Goal: Find specific page/section: Find specific page/section

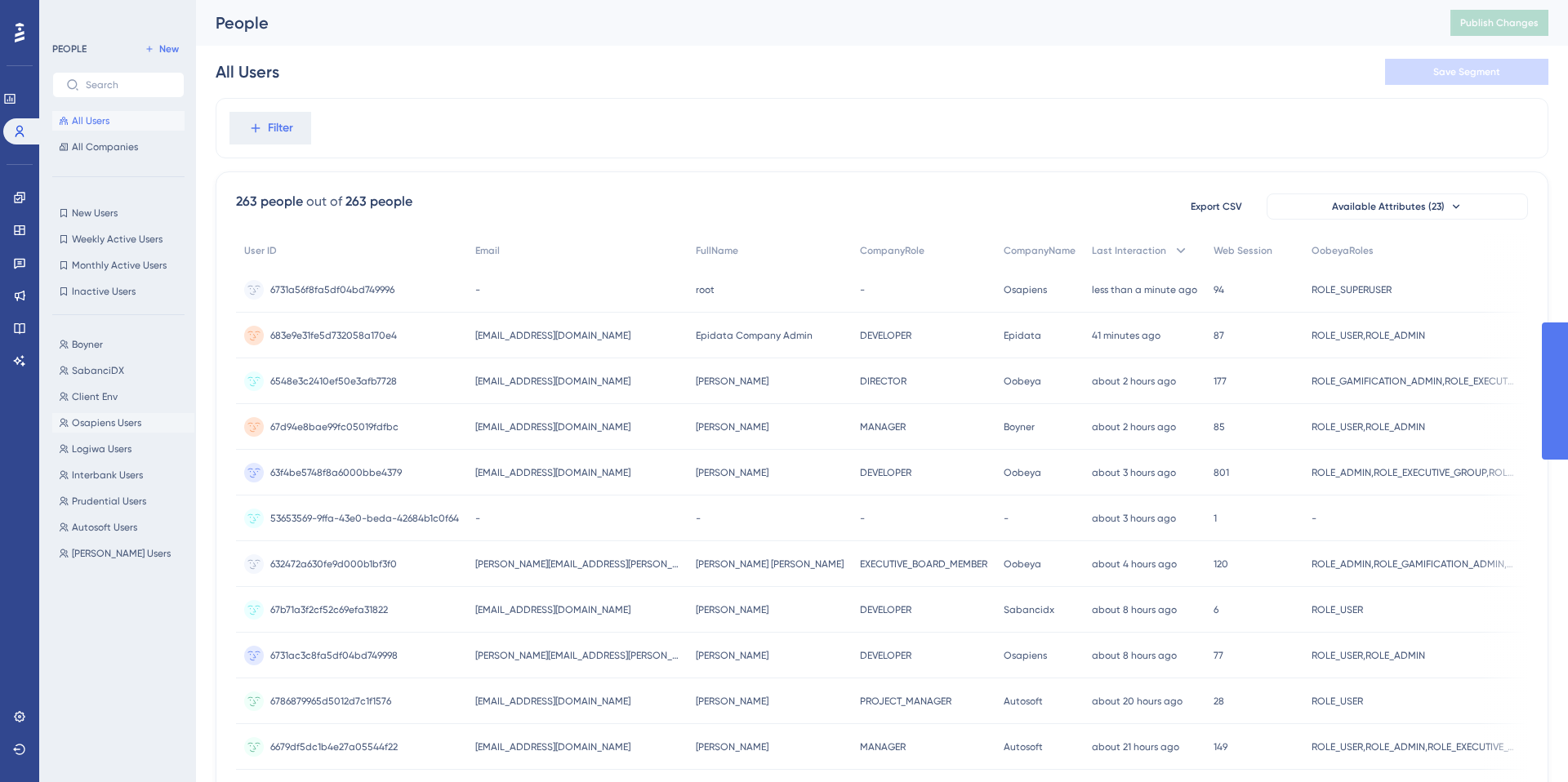
click at [102, 427] on span "Osapiens Users" at bounding box center [107, 423] width 69 height 13
click at [98, 414] on button "Osapiens Users Osapiens Users" at bounding box center [123, 423] width 142 height 20
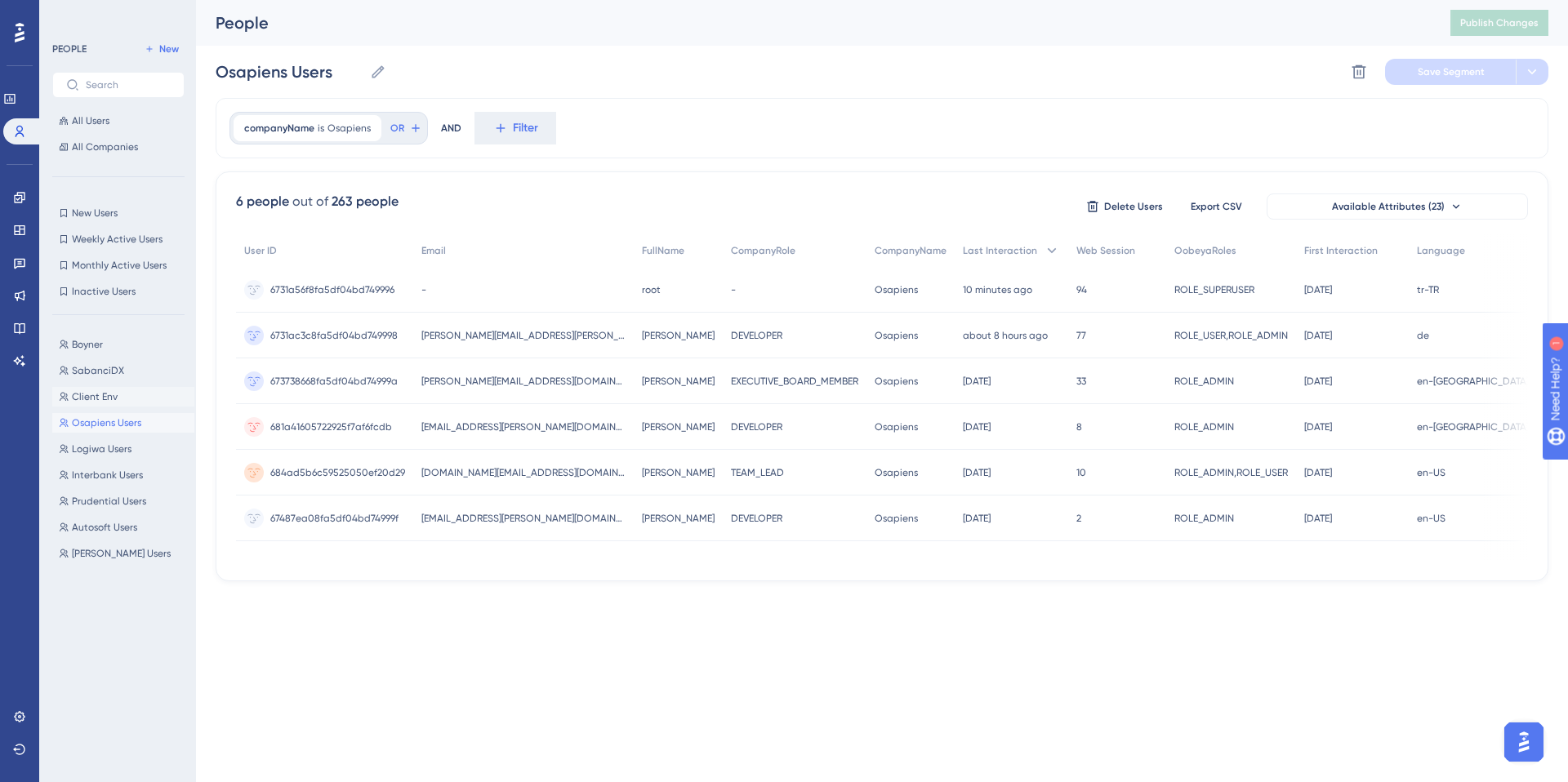
click at [126, 404] on button "Client Env Client Env" at bounding box center [123, 397] width 142 height 20
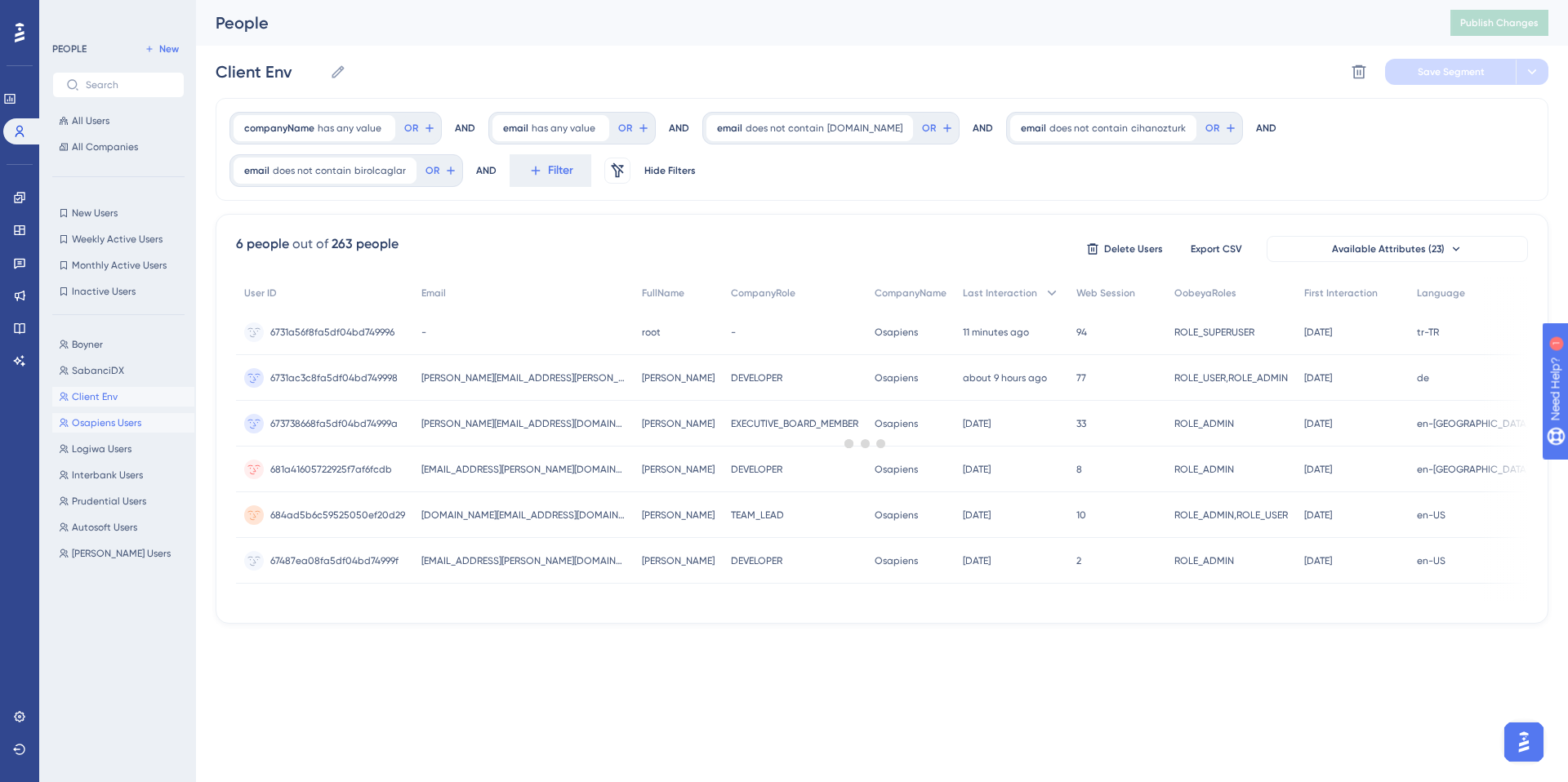
click at [125, 421] on span "Osapiens Users" at bounding box center [107, 423] width 69 height 13
type input "Osapiens Users"
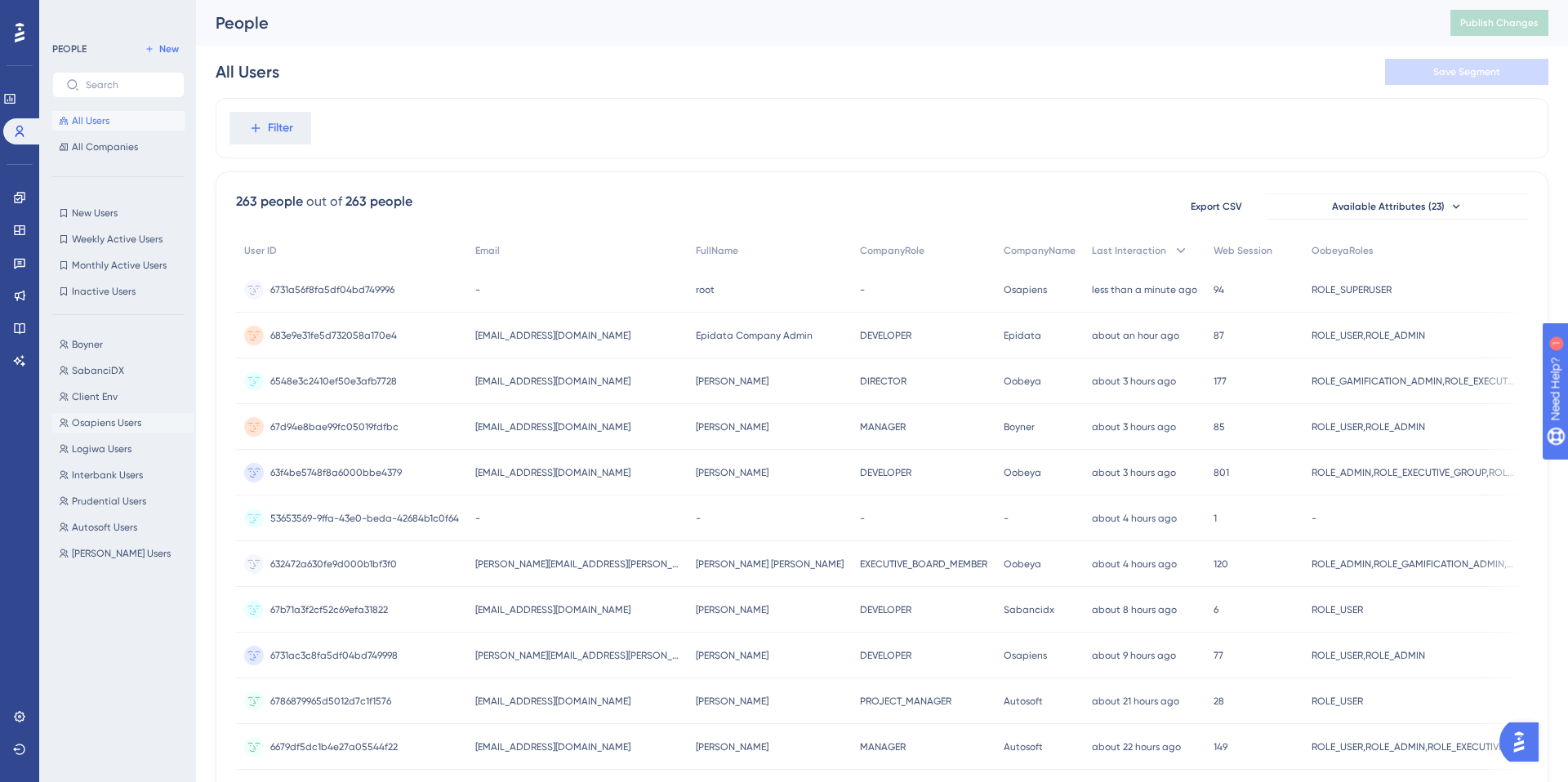
click at [127, 417] on span "Osapiens Users" at bounding box center [107, 423] width 69 height 13
